Goal: Check status: Verify the current state of an ongoing process or item

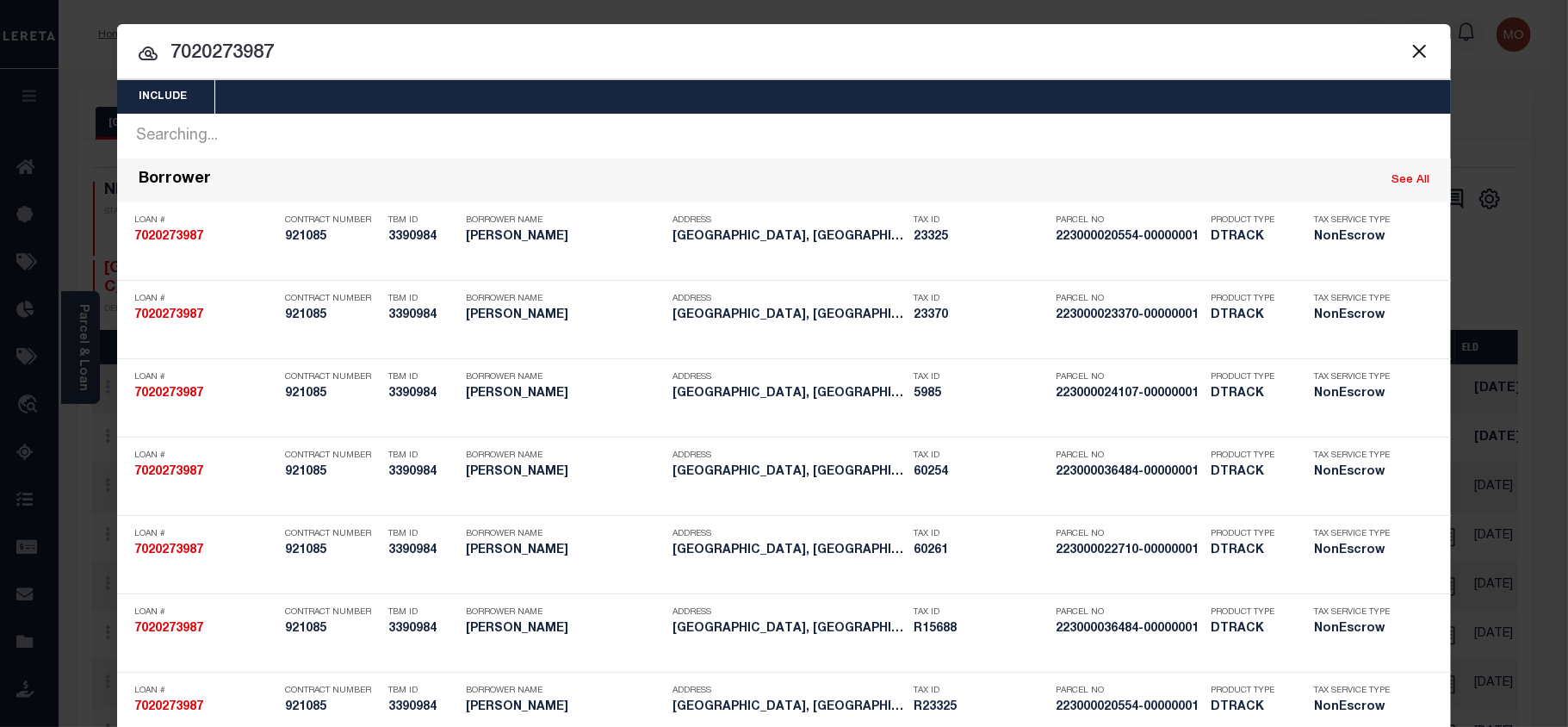
click at [288, 60] on input "7020273987" at bounding box center [784, 53] width 1334 height 30
drag, startPoint x: 288, startPoint y: 60, endPoint x: 115, endPoint y: 75, distance: 173.6
type input "9042089891"
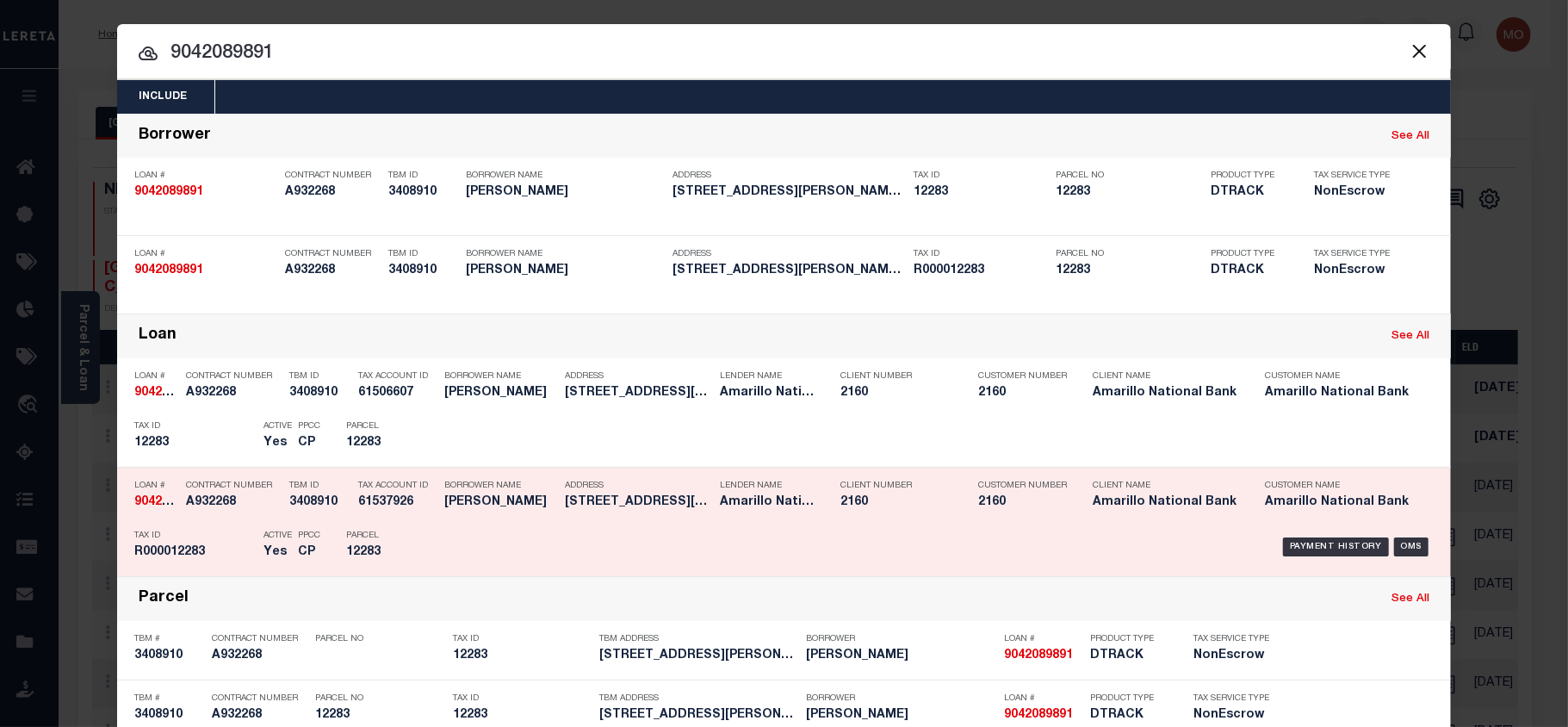
click at [187, 560] on h5 "R000012283" at bounding box center [194, 553] width 120 height 15
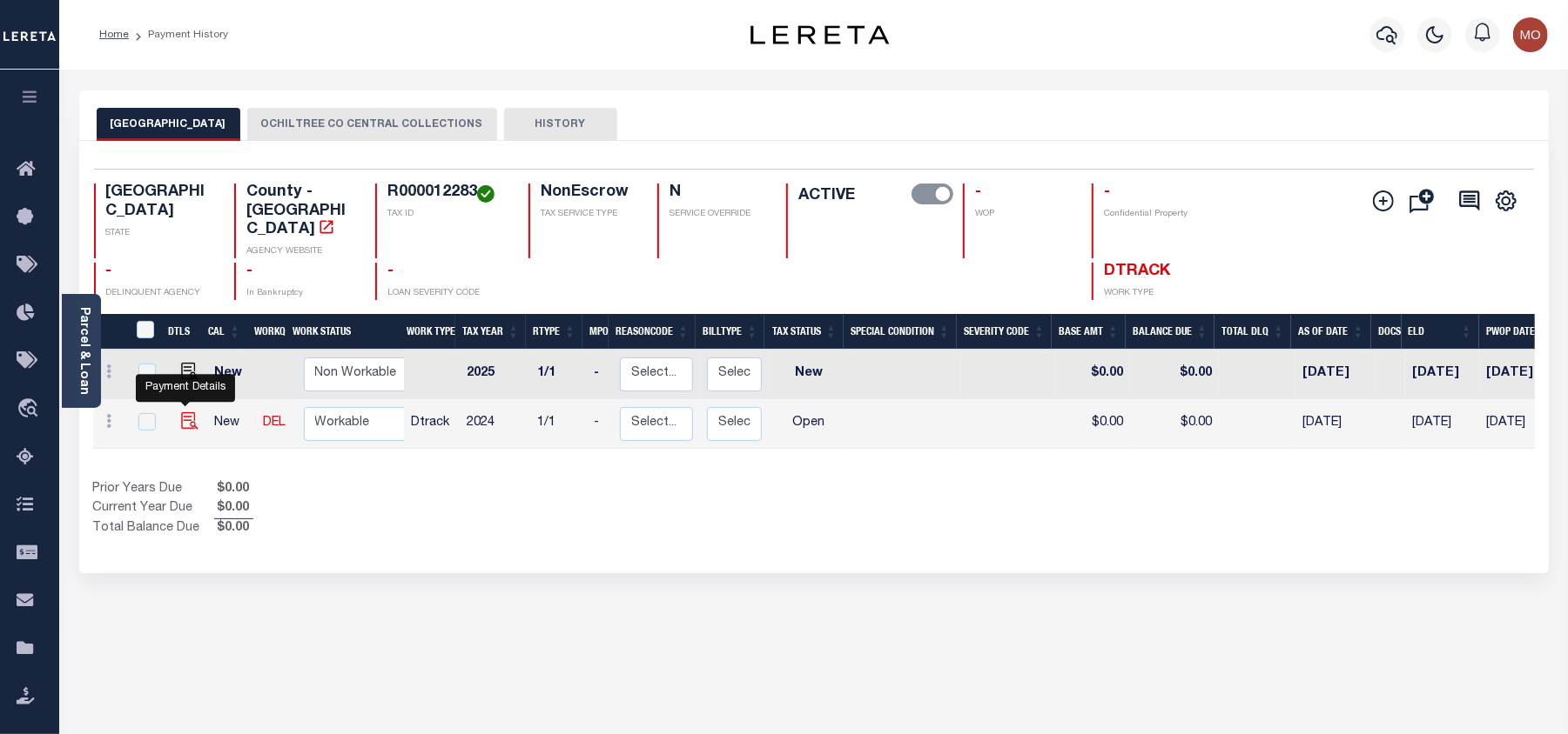
click at [182, 413] on img "" at bounding box center [190, 421] width 18 height 18
checkbox input "true"
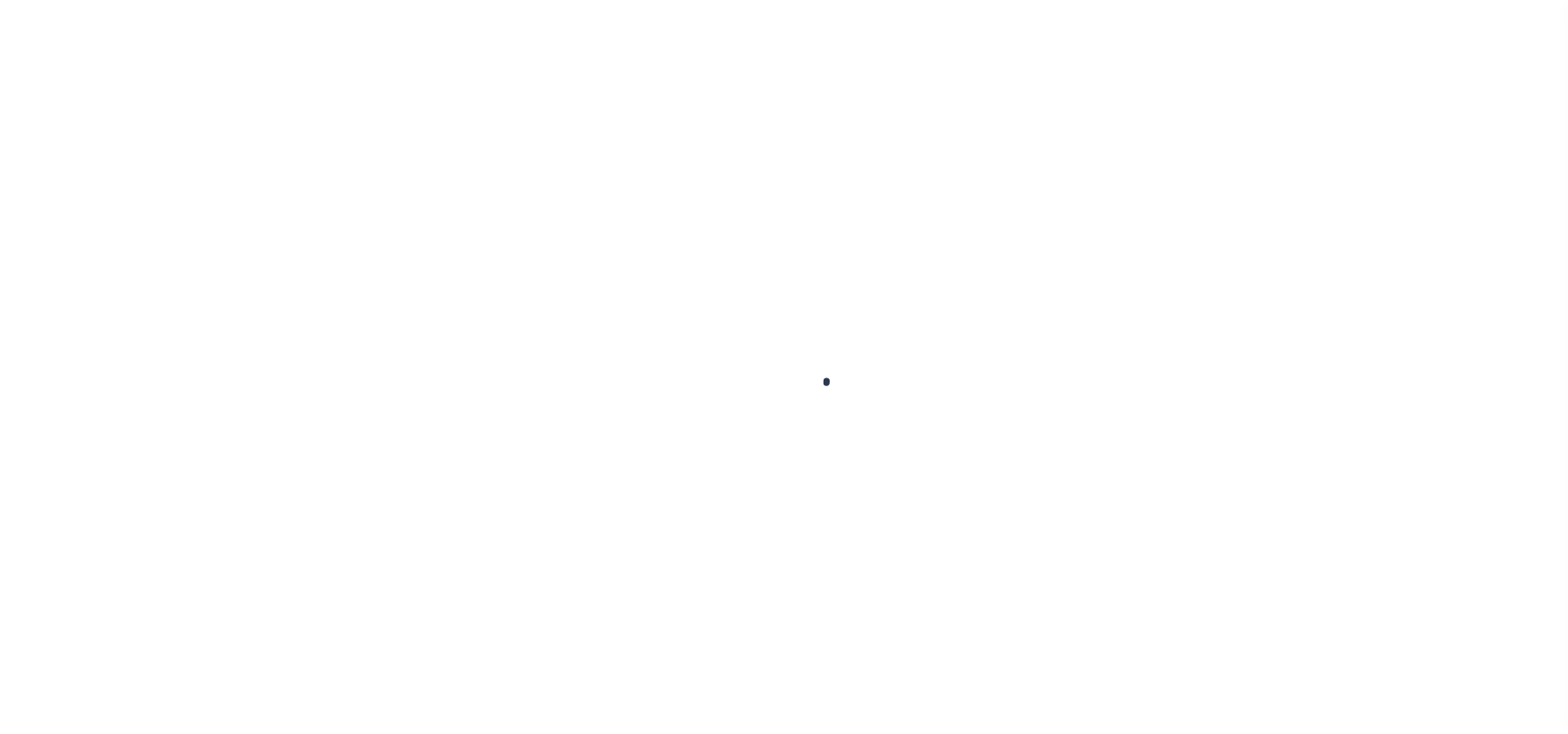
select select "OP2"
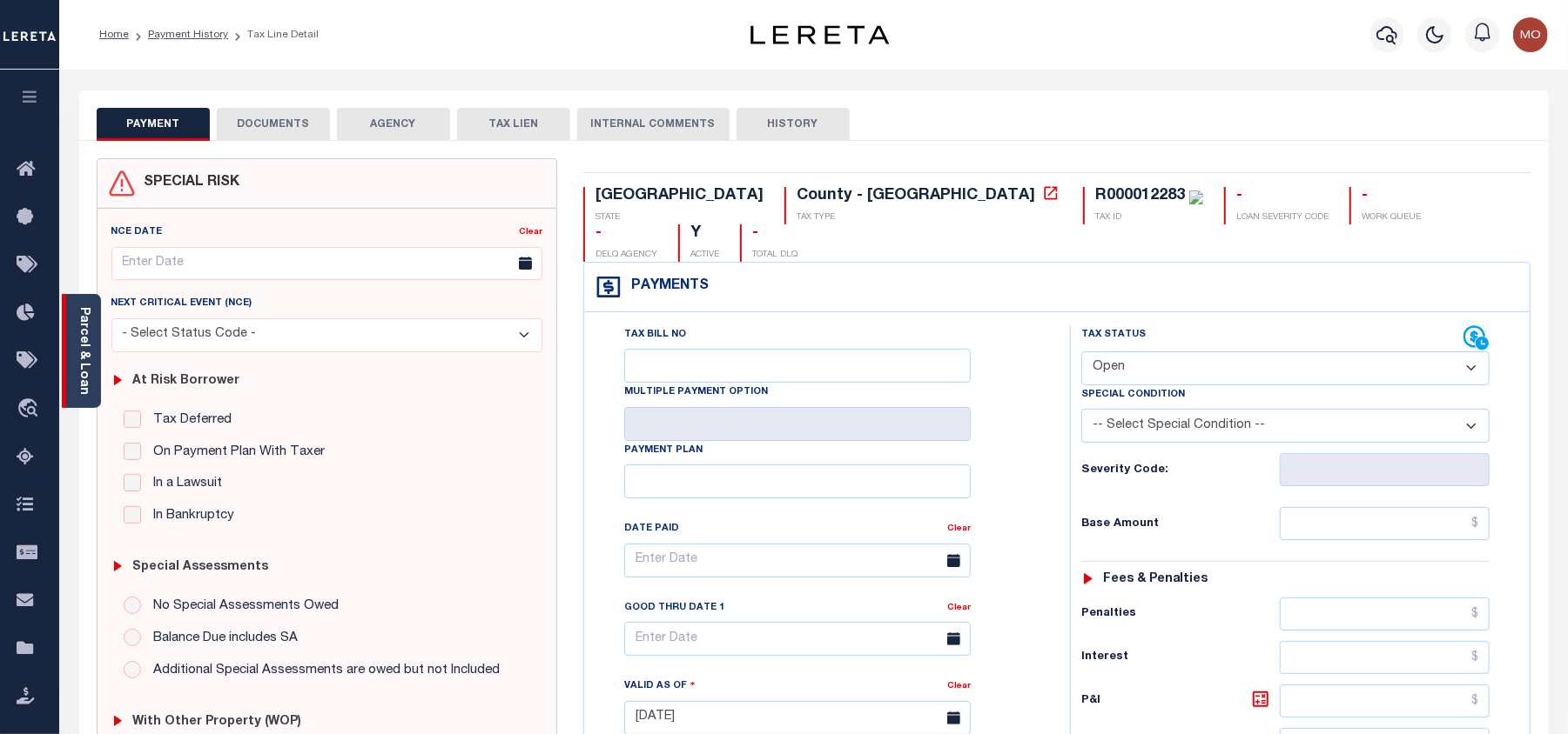
click at [84, 310] on link "Parcel & Loan" at bounding box center [83, 351] width 12 height 88
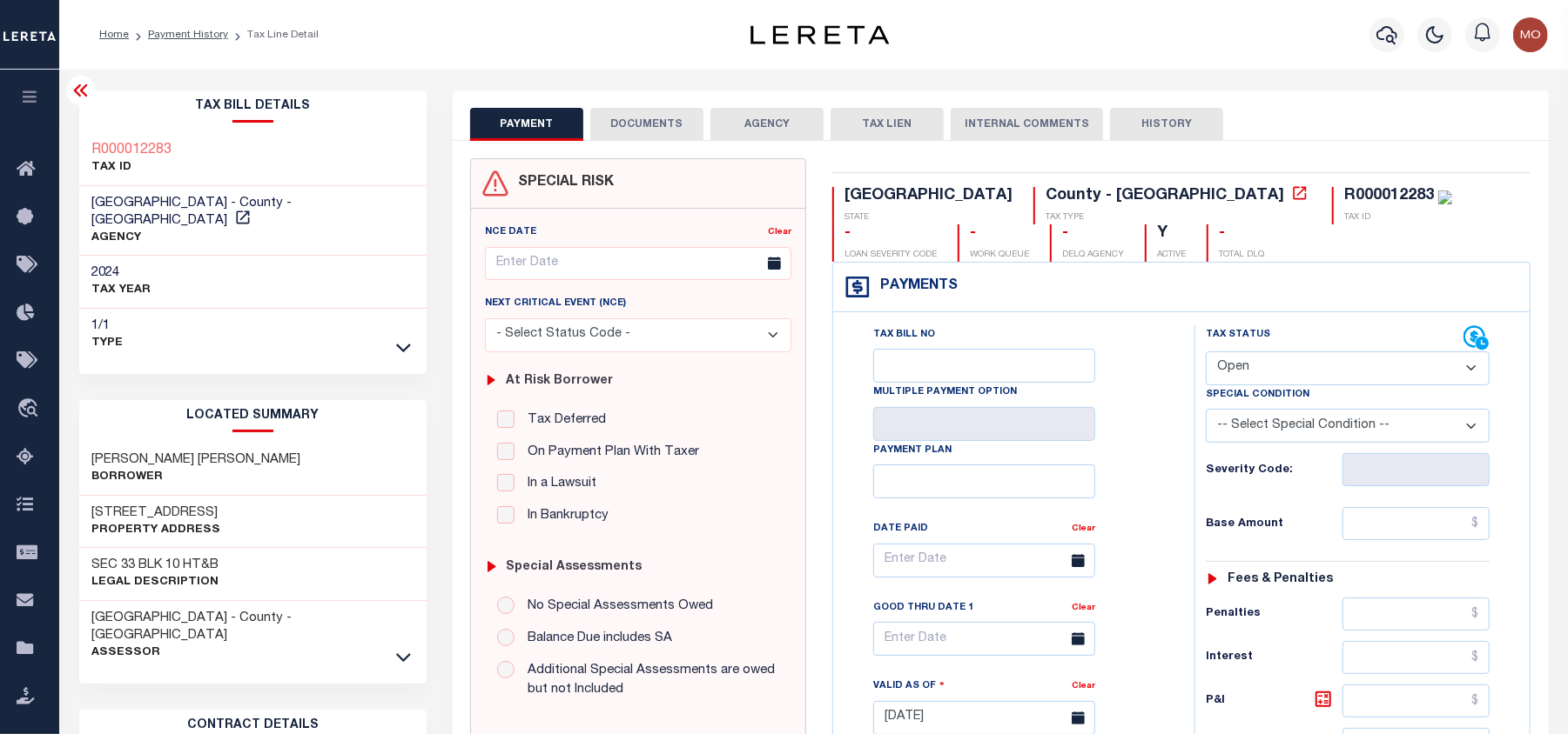
scroll to position [231, 0]
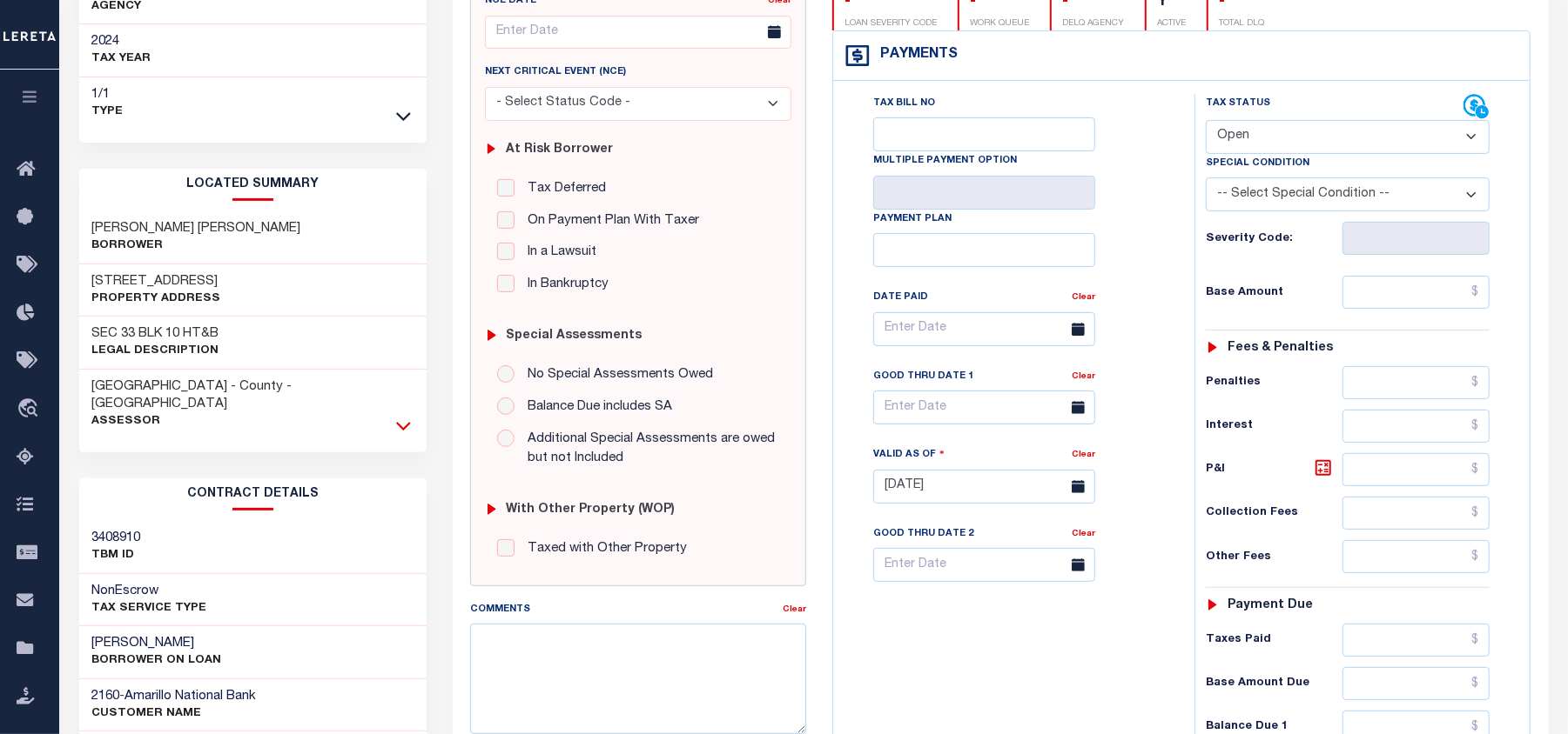
click at [404, 417] on icon at bounding box center [403, 426] width 15 height 19
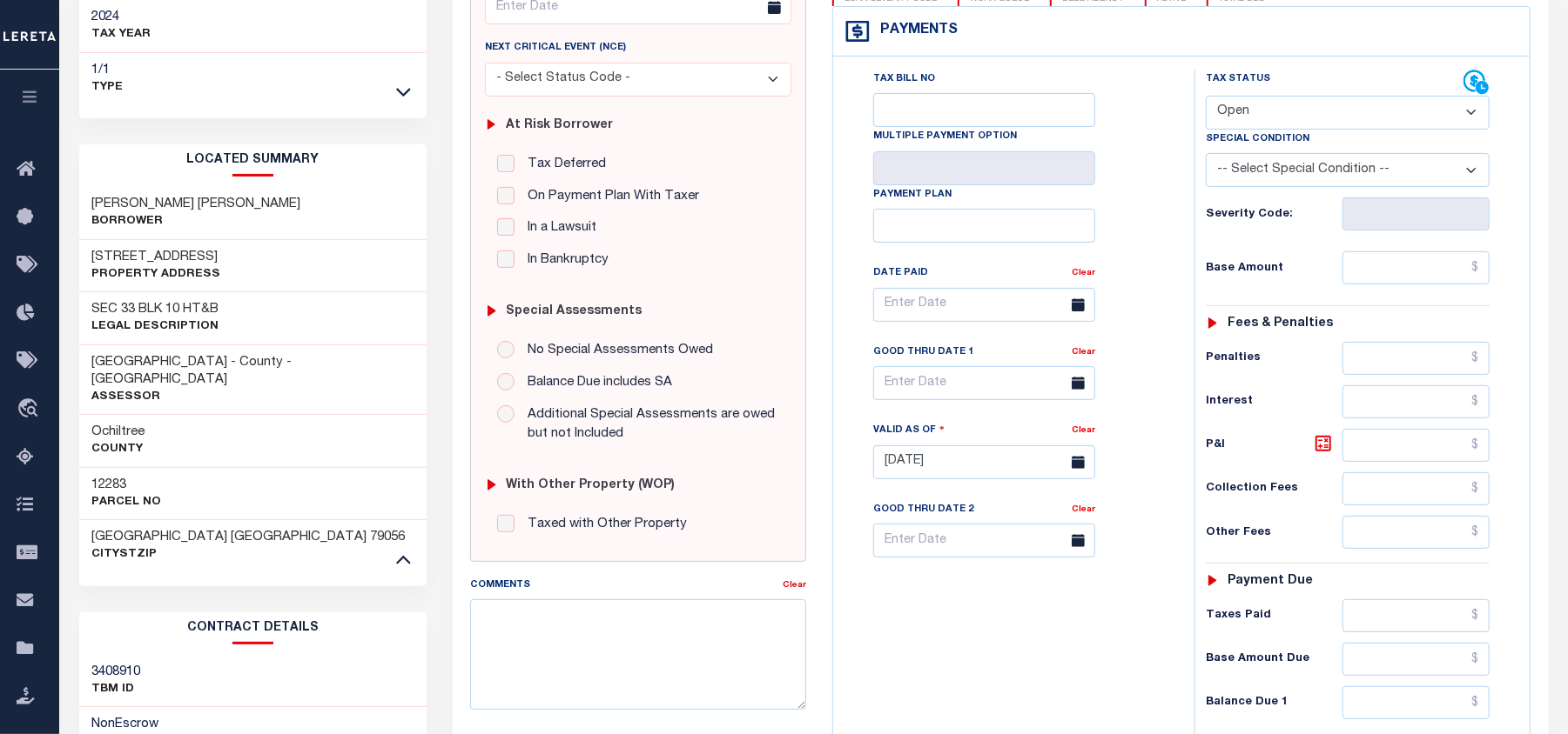
scroll to position [140, 0]
